Goal: Task Accomplishment & Management: Use online tool/utility

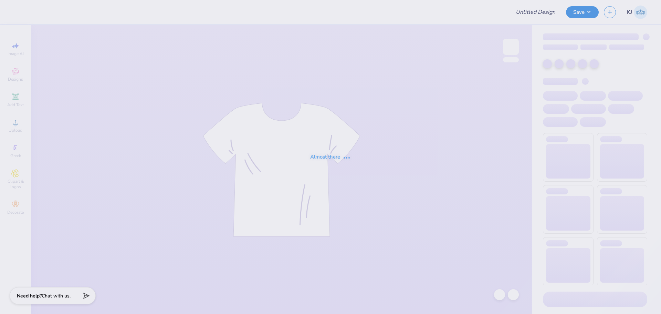
type input "Phi Sig Fall 2025 Bid Day Shirt Option 2"
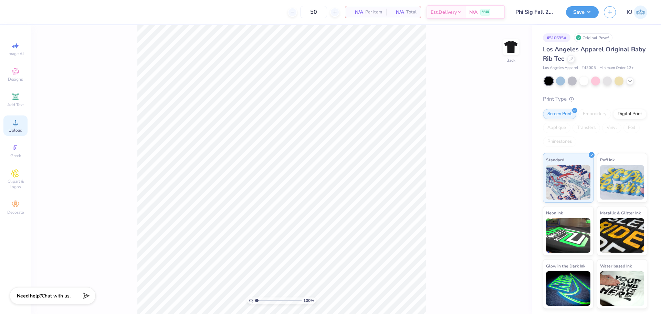
click at [15, 125] on icon at bounding box center [15, 122] width 5 height 5
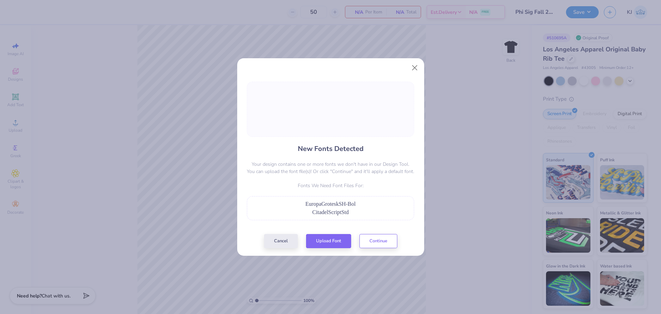
click at [346, 206] on span "EuropaGroteskSH-Bol" at bounding box center [331, 204] width 50 height 6
click at [337, 209] on span "CitadelScriptStd" at bounding box center [330, 212] width 37 height 6
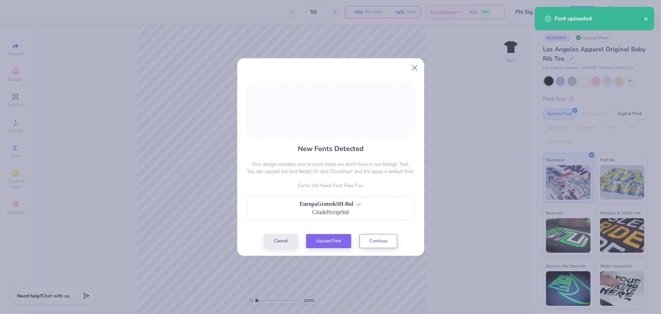
click at [381, 212] on div "CitadelScriptStd" at bounding box center [331, 212] width 160 height 8
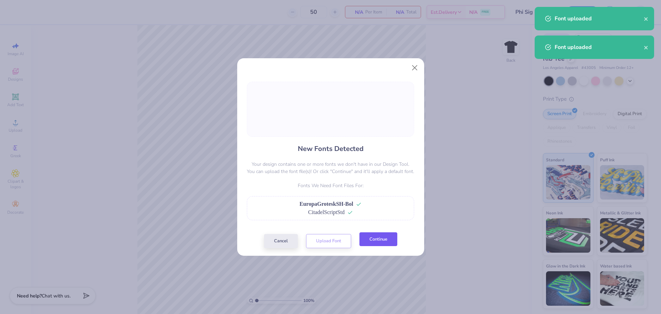
click at [377, 242] on button "Continue" at bounding box center [379, 239] width 38 height 14
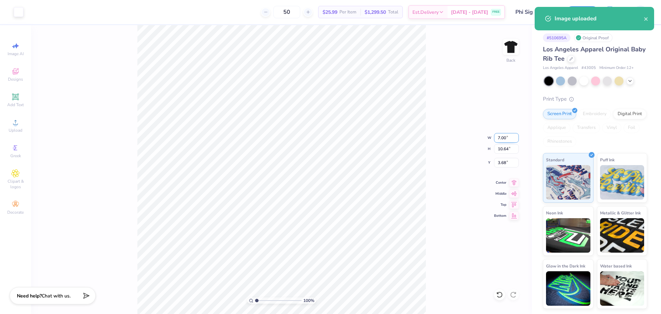
click at [497, 137] on input "7.00" at bounding box center [506, 138] width 25 height 10
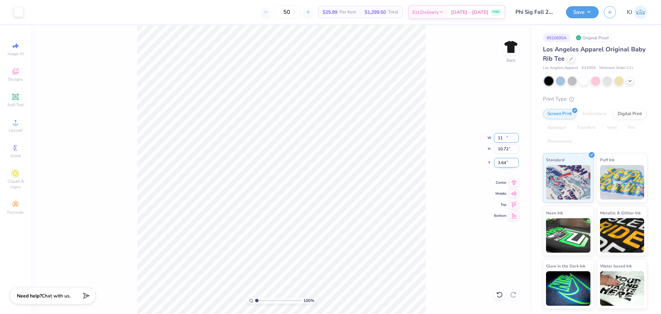
type input "7.05"
type input "10.72"
click at [502, 162] on input "3.64" at bounding box center [506, 163] width 25 height 10
click at [501, 162] on input "11" at bounding box center [506, 163] width 25 height 10
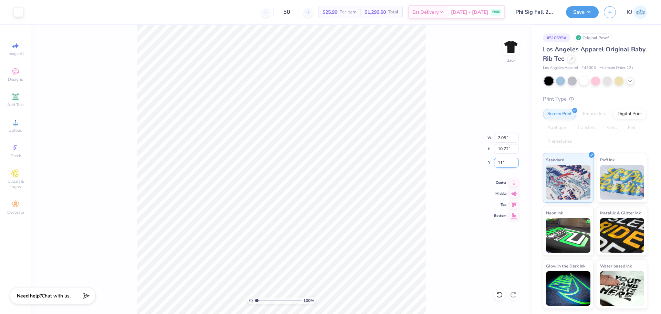
click at [500, 161] on input "11" at bounding box center [506, 163] width 25 height 10
type input "3.00"
click at [441, 168] on div "100 % Back W 7.05 7.05 " H 10.72 10.72 " Y 3.00 3.00 " Center Middle Top Bottom" at bounding box center [281, 169] width 501 height 289
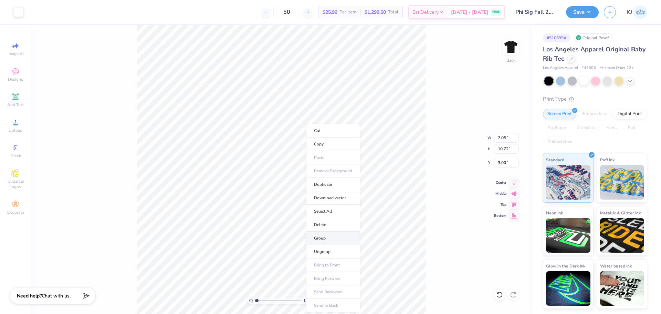
click at [323, 239] on li "Group" at bounding box center [333, 237] width 54 height 13
type input "7.00"
type input "10.63"
click at [500, 161] on input "3.05" at bounding box center [506, 163] width 25 height 10
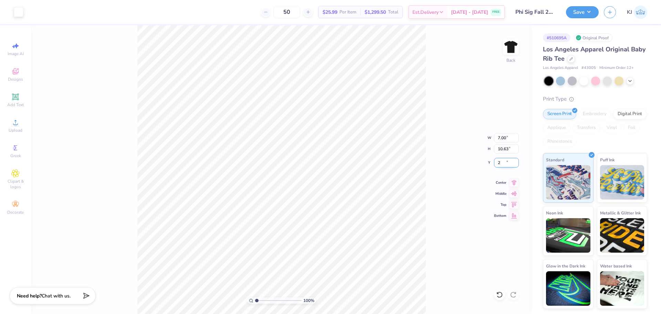
type input "2.00"
type input "1"
click at [591, 13] on button "Save" at bounding box center [582, 11] width 33 height 12
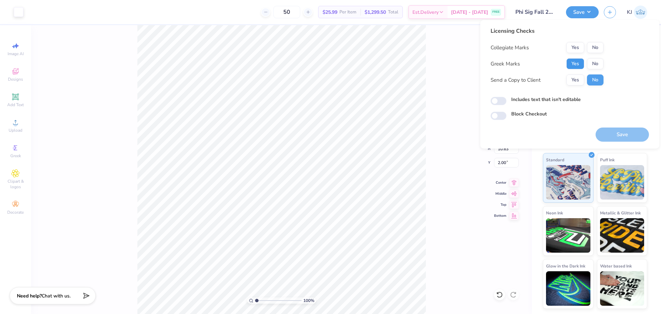
click at [578, 67] on button "Yes" at bounding box center [576, 63] width 18 height 11
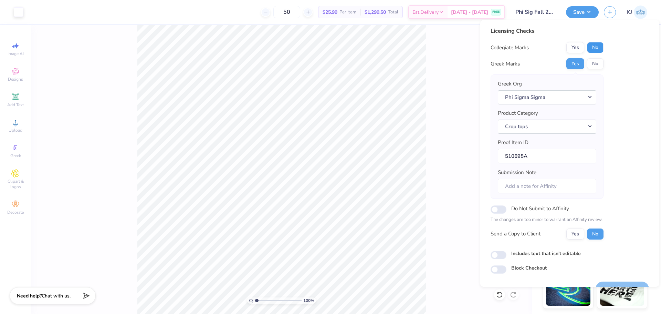
click at [590, 48] on button "No" at bounding box center [595, 47] width 17 height 11
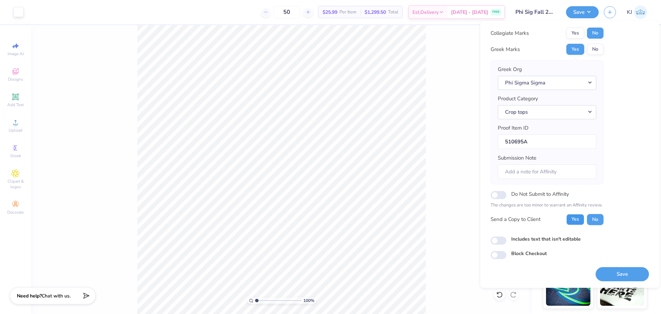
click at [578, 224] on button "Yes" at bounding box center [576, 219] width 18 height 11
click at [622, 275] on button "Save" at bounding box center [622, 274] width 53 height 14
click at [457, 82] on div "100 % Back W 7.00 7.00 " H 10.63 10.63 " Y 2.00 2.00 " Center Middle Top Bottom" at bounding box center [281, 169] width 501 height 289
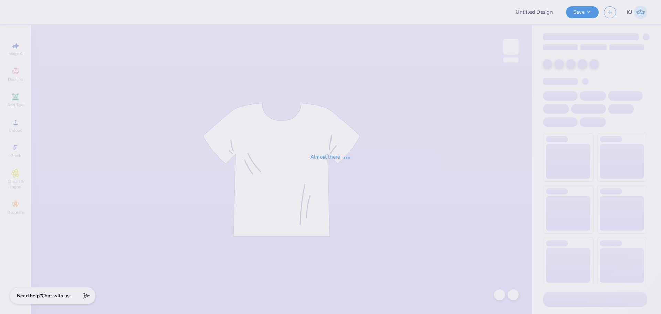
type input "SUNY Binghamton : [PERSON_NAME]"
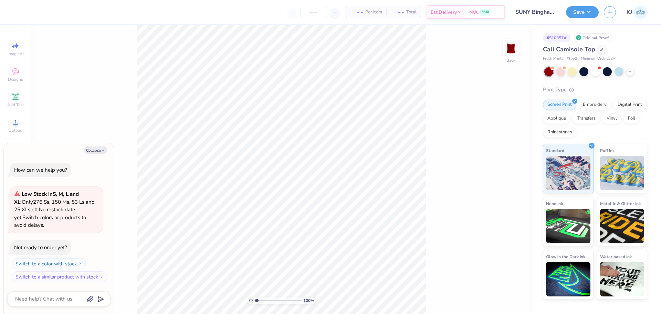
click at [447, 173] on div "100 % Back" at bounding box center [281, 169] width 501 height 289
click at [95, 151] on button "Collapse" at bounding box center [95, 149] width 23 height 7
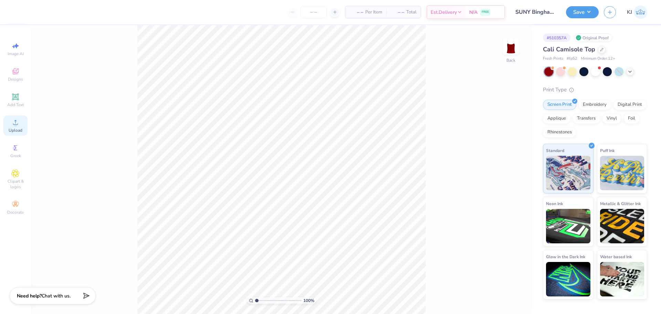
click at [19, 129] on span "Upload" at bounding box center [16, 130] width 14 height 6
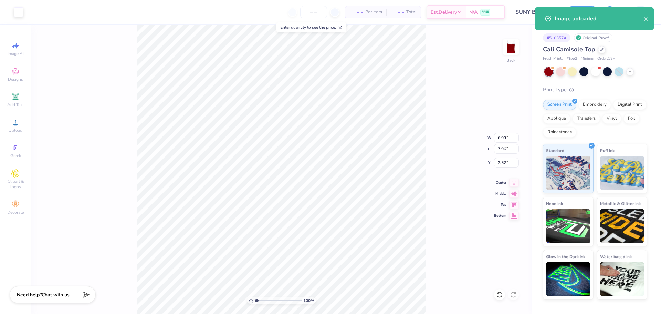
click at [43, 295] on span "Chat with us." at bounding box center [56, 294] width 29 height 7
type textarea "x"
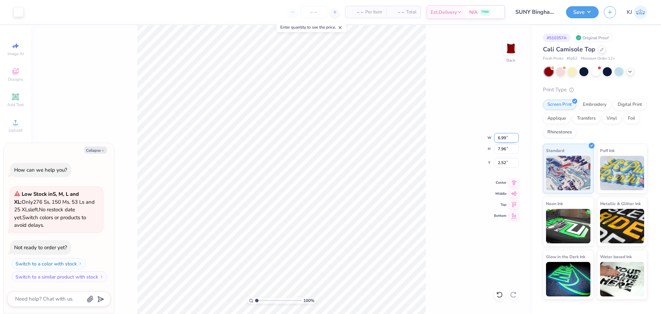
click at [503, 136] on input "6.99" at bounding box center [506, 138] width 25 height 10
type input "5.00"
type textarea "x"
type input "5.69"
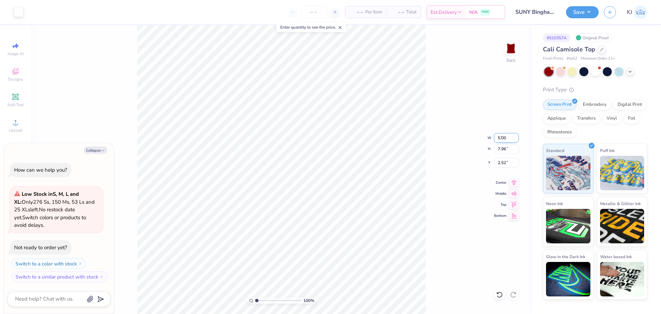
type input "3.65"
click at [499, 138] on input "5.00" at bounding box center [506, 138] width 25 height 10
type input "6"
type textarea "x"
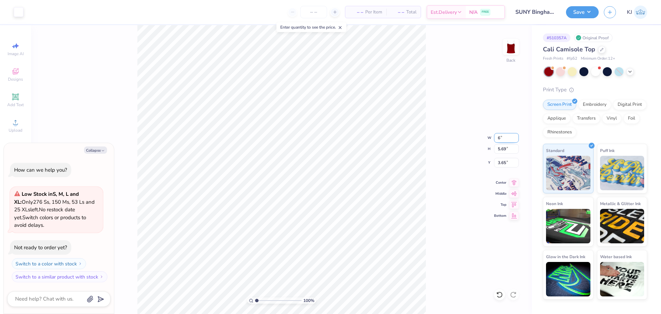
type input "6.00"
type input "6.83"
click at [501, 160] on input "3.09" at bounding box center [506, 163] width 25 height 10
type input "1"
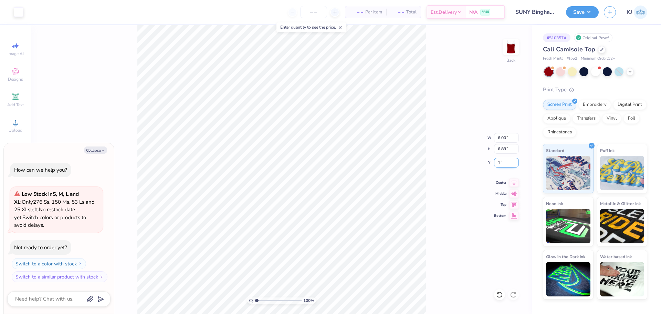
type textarea "x"
type input "1.00"
drag, startPoint x: 501, startPoint y: 164, endPoint x: 506, endPoint y: 164, distance: 4.8
click at [506, 164] on input "1.00" at bounding box center [506, 163] width 25 height 10
click at [450, 178] on div "100 % Back W 6.00 6.00 " H 6.83 6.83 " Y 1.00 1.00 " Center Middle Top Bottom" at bounding box center [281, 169] width 501 height 289
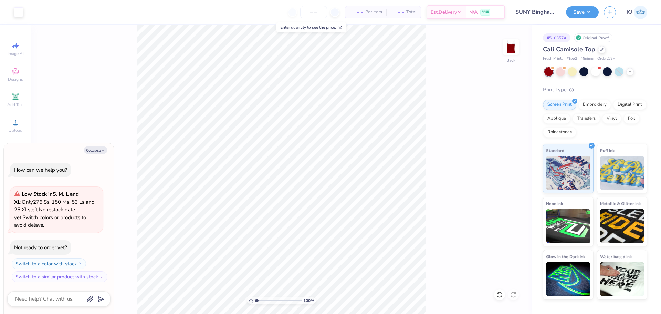
type textarea "x"
click at [500, 165] on input "1.00" at bounding box center [506, 163] width 25 height 10
type input "2.00"
type textarea "x"
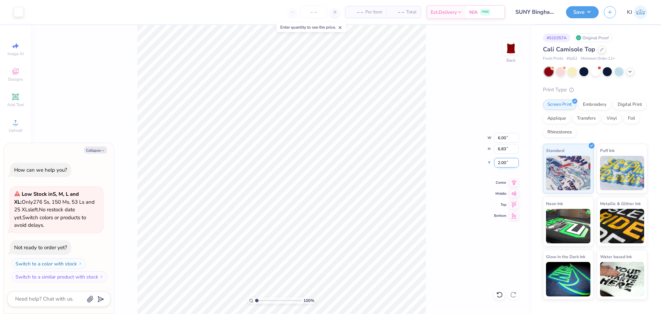
click at [499, 163] on input "2.00" at bounding box center [506, 163] width 25 height 10
type input "1.5"
type textarea "x"
type input "1.50"
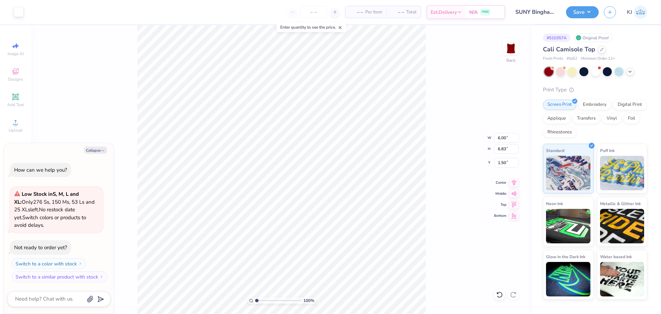
type textarea "x"
click at [498, 162] on input "1.50" at bounding box center [506, 163] width 25 height 10
type input "2"
type textarea "x"
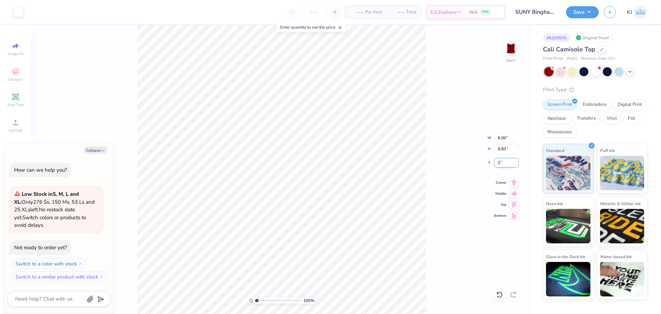
type input "2.00"
type textarea "x"
